Goal: Information Seeking & Learning: Check status

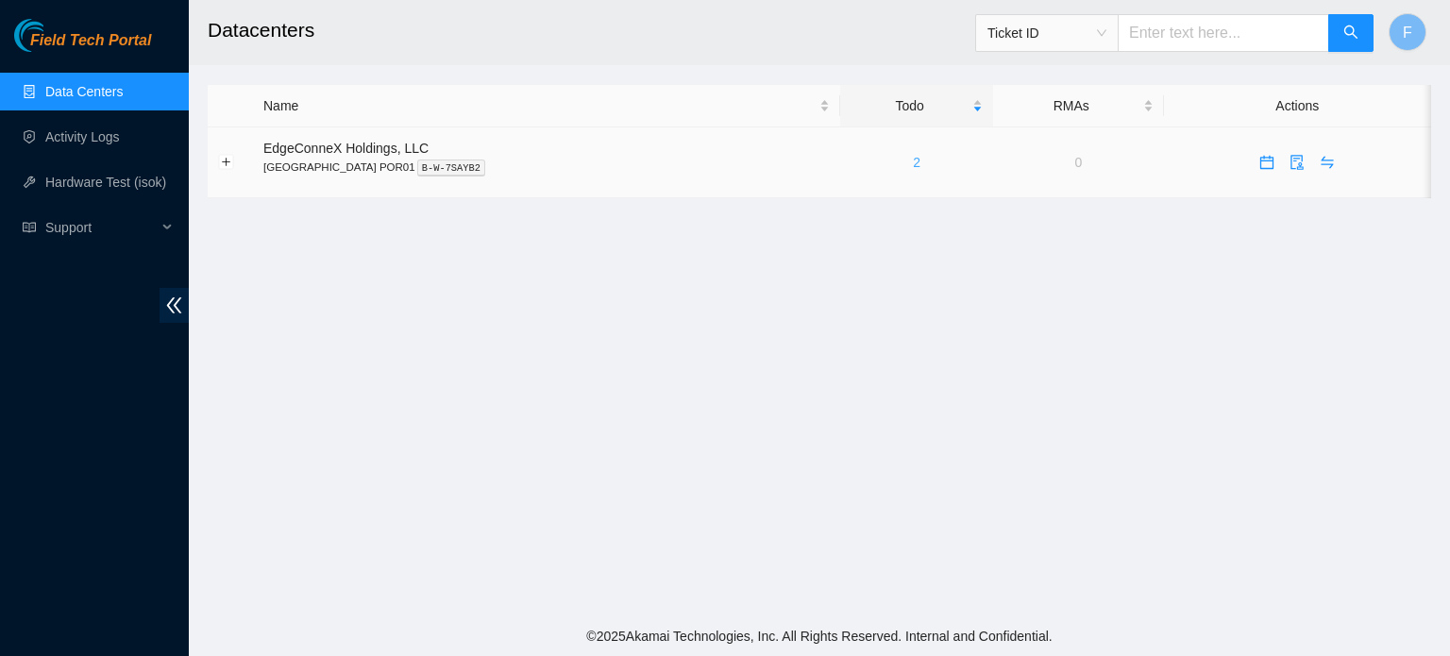
click at [913, 165] on link "2" at bounding box center [917, 162] width 8 height 15
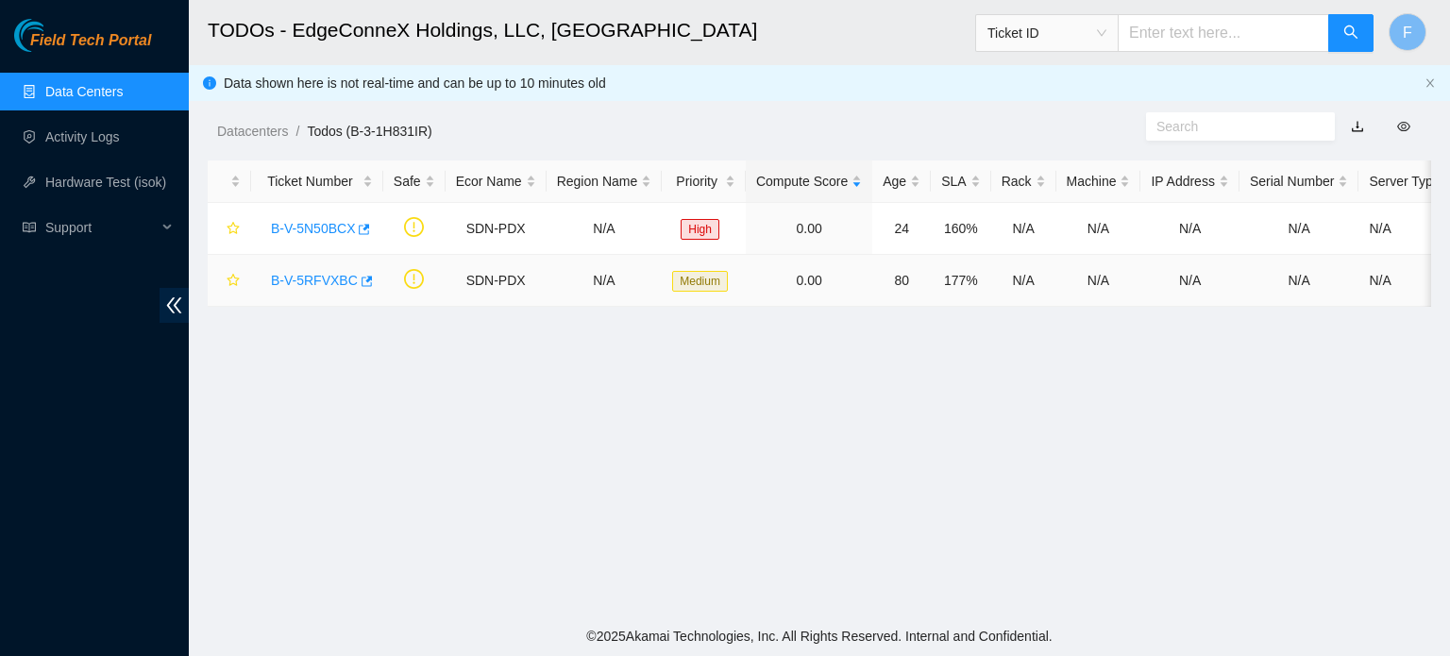
click at [302, 282] on link "B-V-5RFVXBC" at bounding box center [314, 280] width 87 height 15
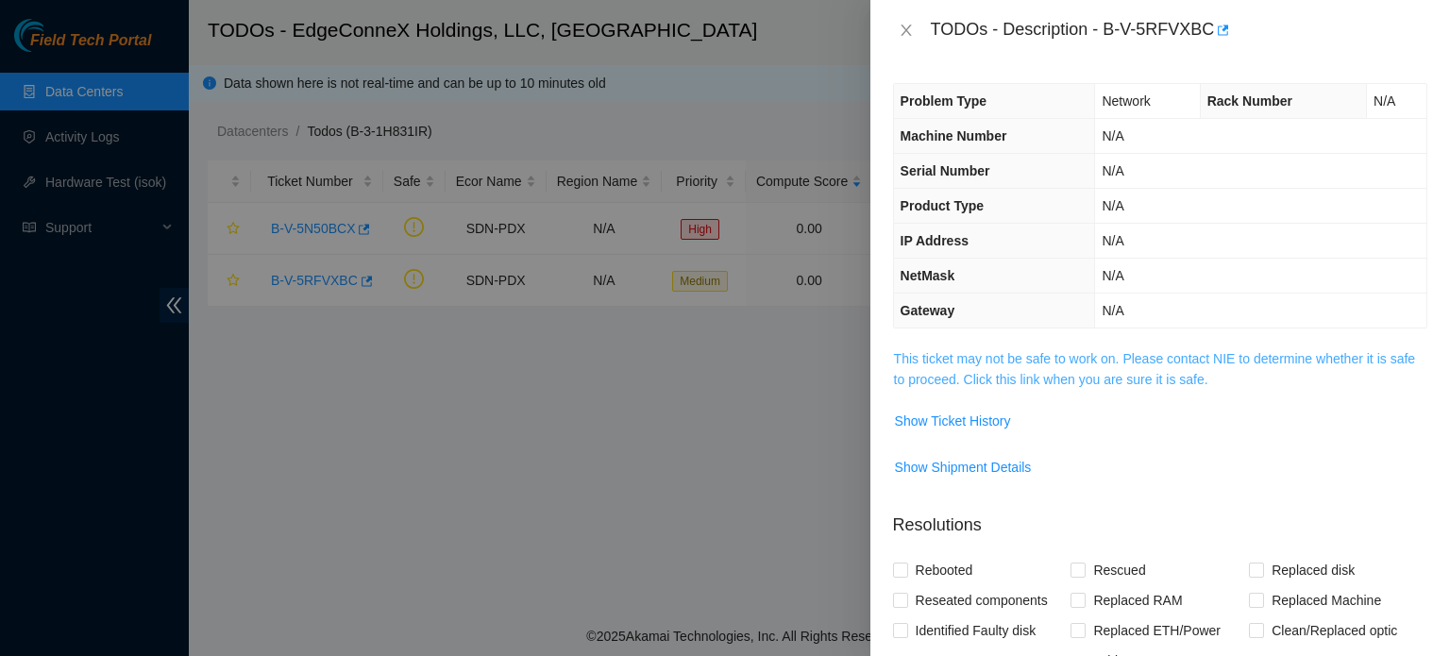
click at [909, 373] on link "This ticket may not be safe to work on. Please contact NIE to determine whether…" at bounding box center [1154, 369] width 521 height 36
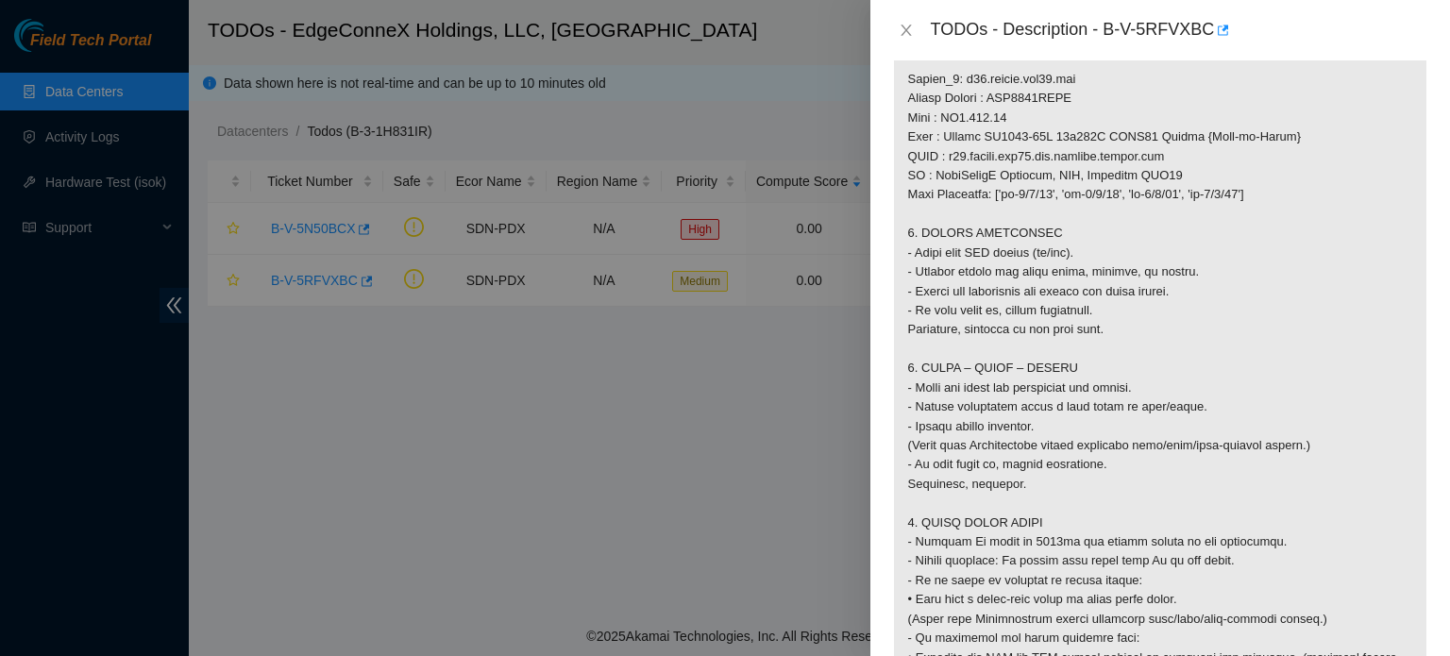
scroll to position [1302, 0]
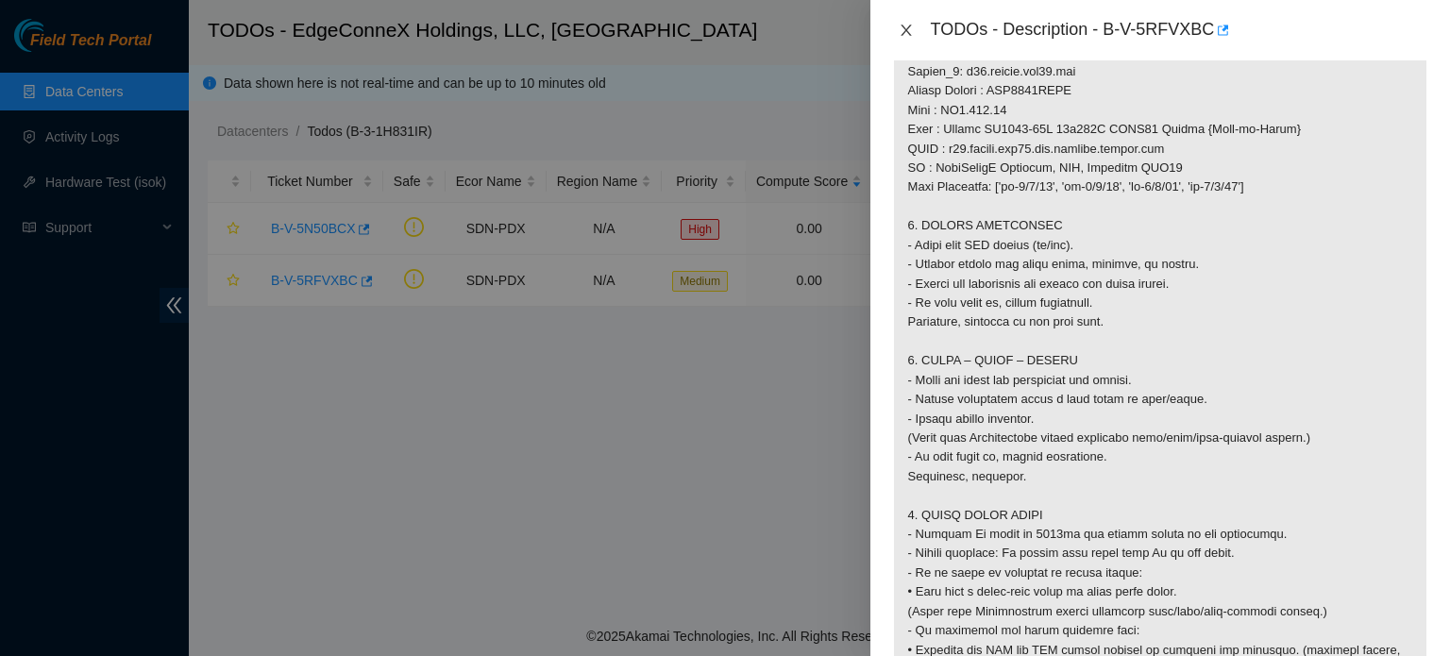
click at [908, 32] on icon "close" at bounding box center [905, 30] width 15 height 15
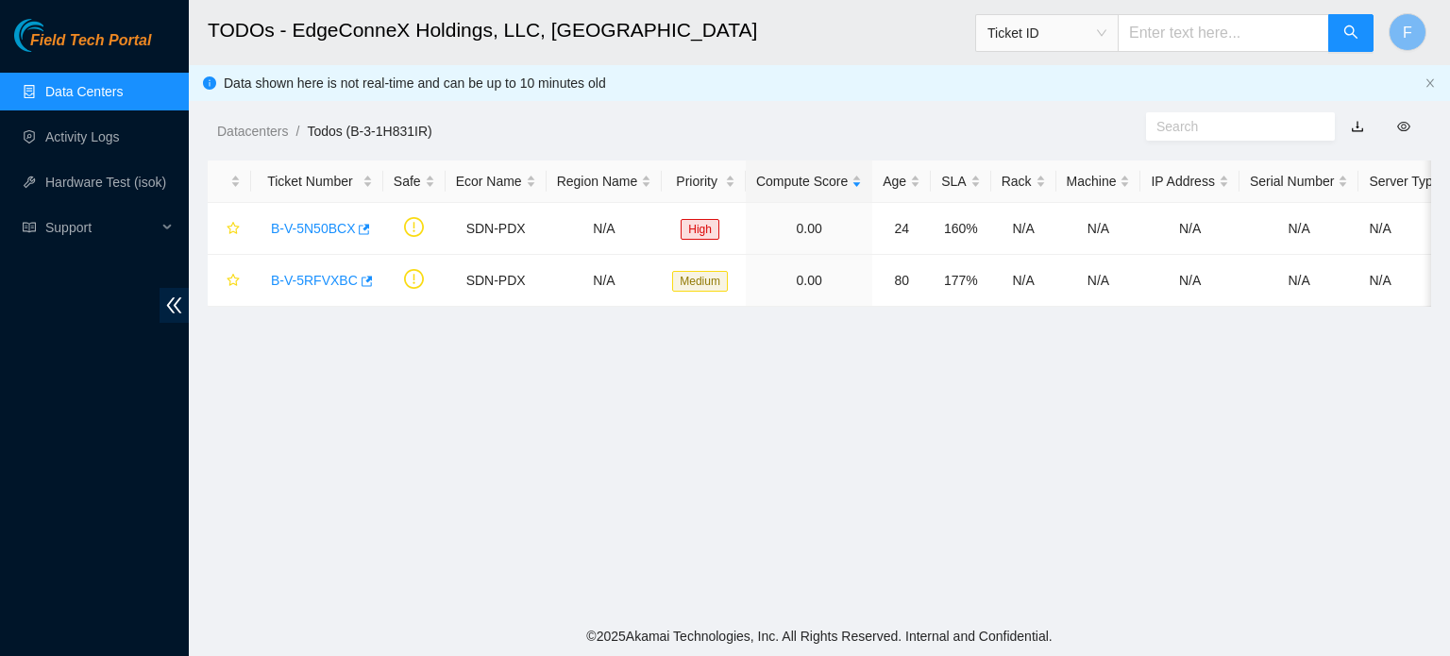
scroll to position [427, 0]
